Goal: Communication & Community: Connect with others

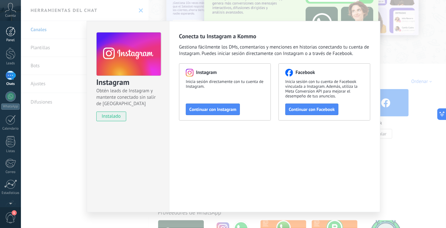
click at [14, 35] on div at bounding box center [11, 32] width 10 height 10
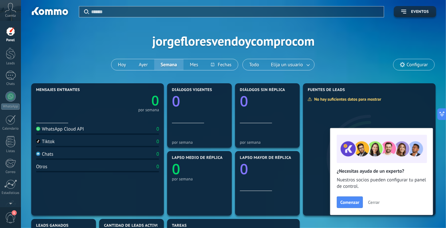
click at [15, 13] on div "Cuenta" at bounding box center [10, 10] width 21 height 21
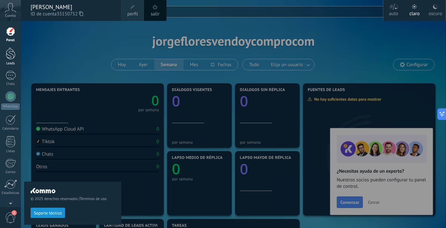
click at [9, 60] on link "Leads" at bounding box center [10, 57] width 21 height 18
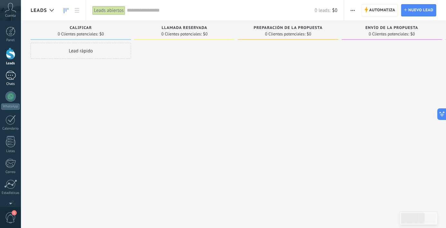
click at [14, 81] on link "Chats" at bounding box center [10, 78] width 21 height 15
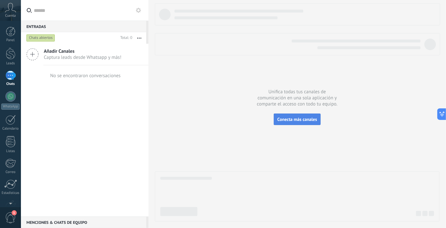
click at [307, 119] on span "Conecta más canales" at bounding box center [297, 120] width 40 height 6
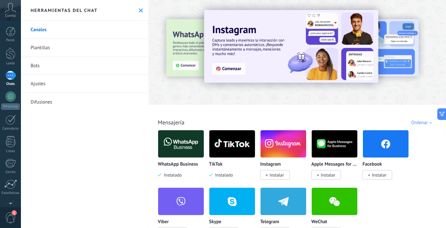
click at [188, 155] on img at bounding box center [181, 143] width 46 height 31
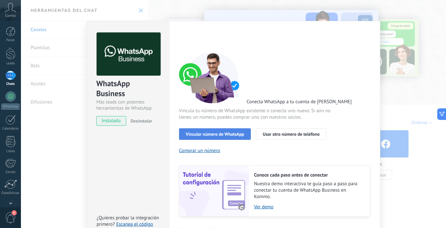
click at [232, 135] on span "Vincular número de WhatsApp" at bounding box center [215, 134] width 58 height 5
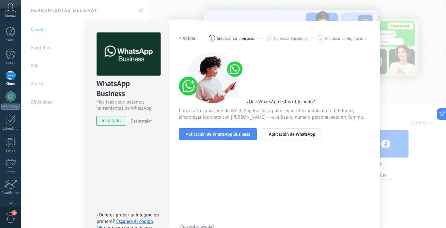
click at [109, 121] on span "instalado" at bounding box center [111, 121] width 29 height 10
click at [181, 36] on h2 "< Volver" at bounding box center [187, 38] width 17 height 6
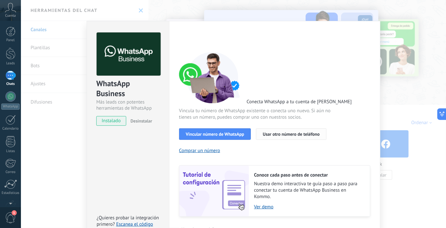
click at [284, 132] on span "Usar otro número de teléfono" at bounding box center [291, 134] width 57 height 5
